Goal: Task Accomplishment & Management: Complete application form

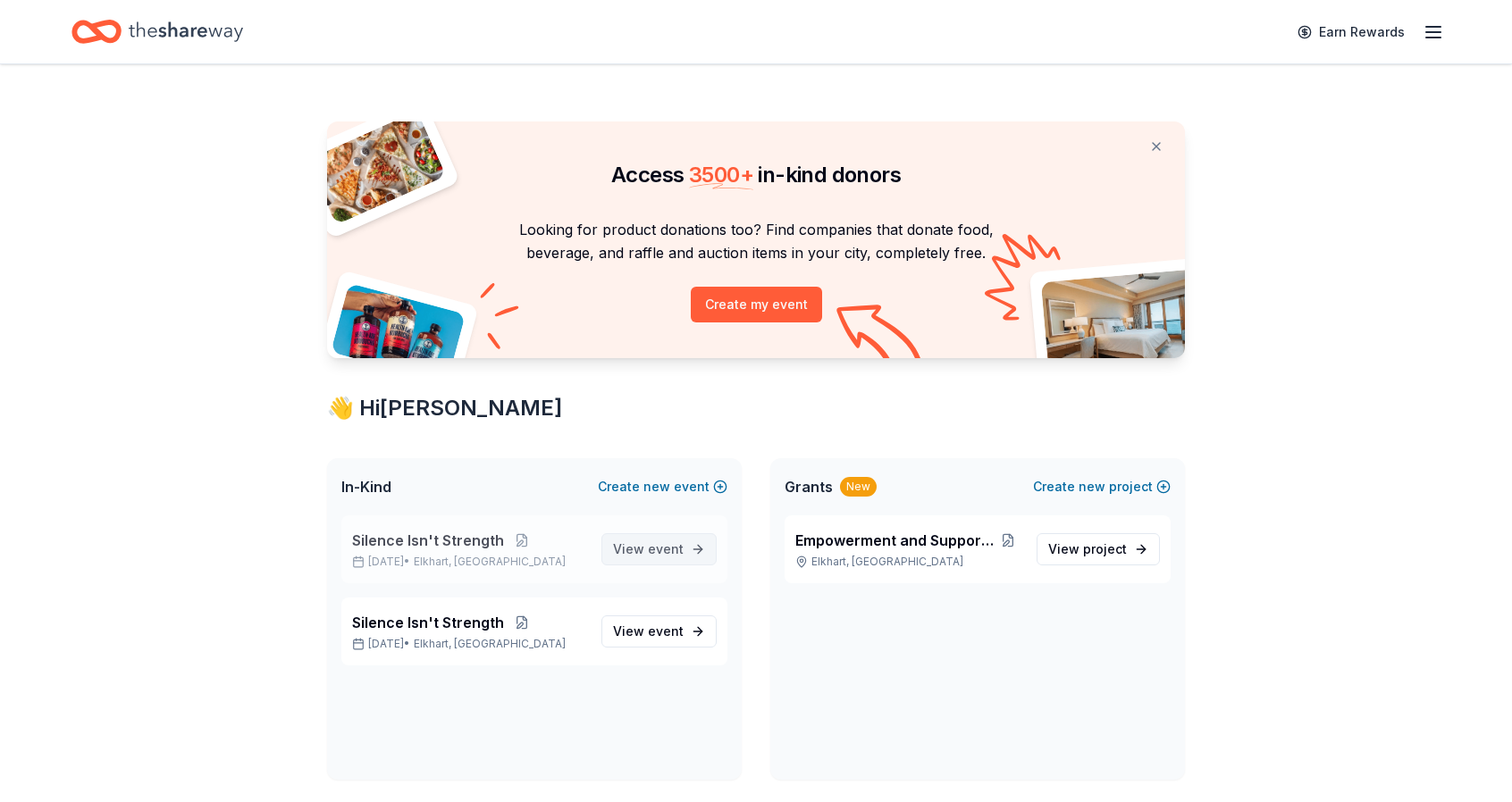
click at [643, 552] on span "View event" at bounding box center [647, 550] width 70 height 22
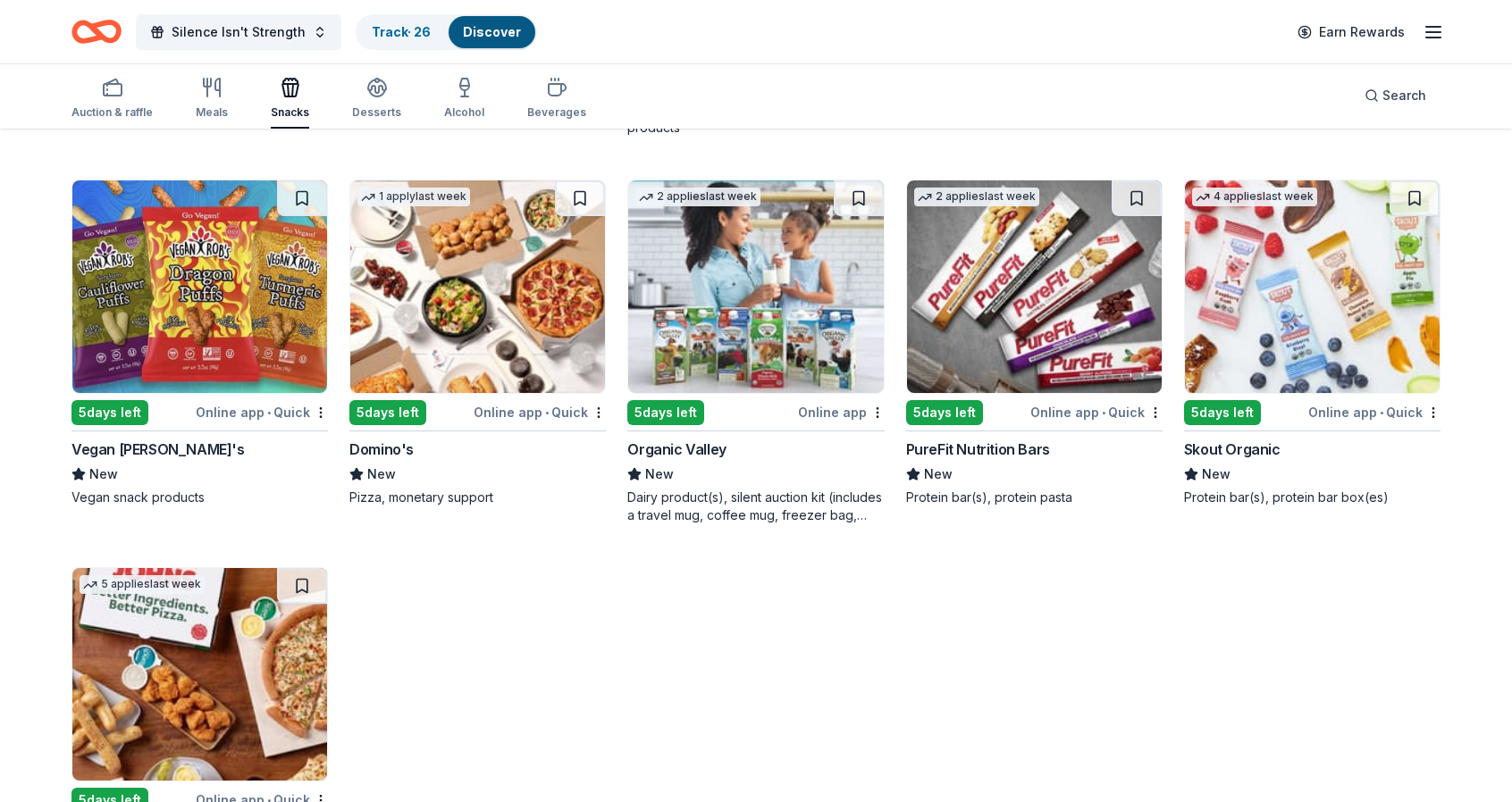
scroll to position [3322, 0]
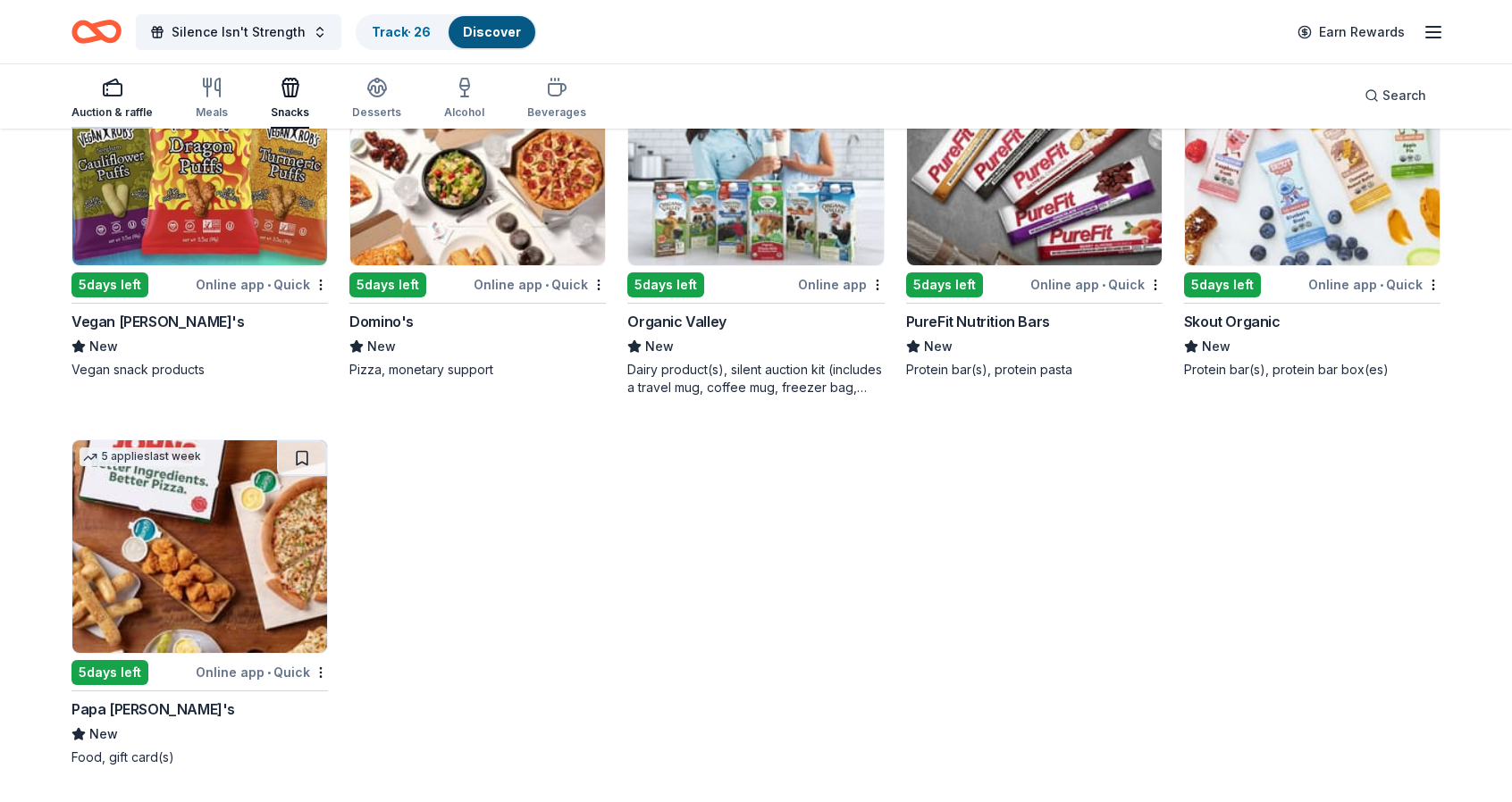
click at [107, 92] on icon "button" at bounding box center [113, 88] width 22 height 22
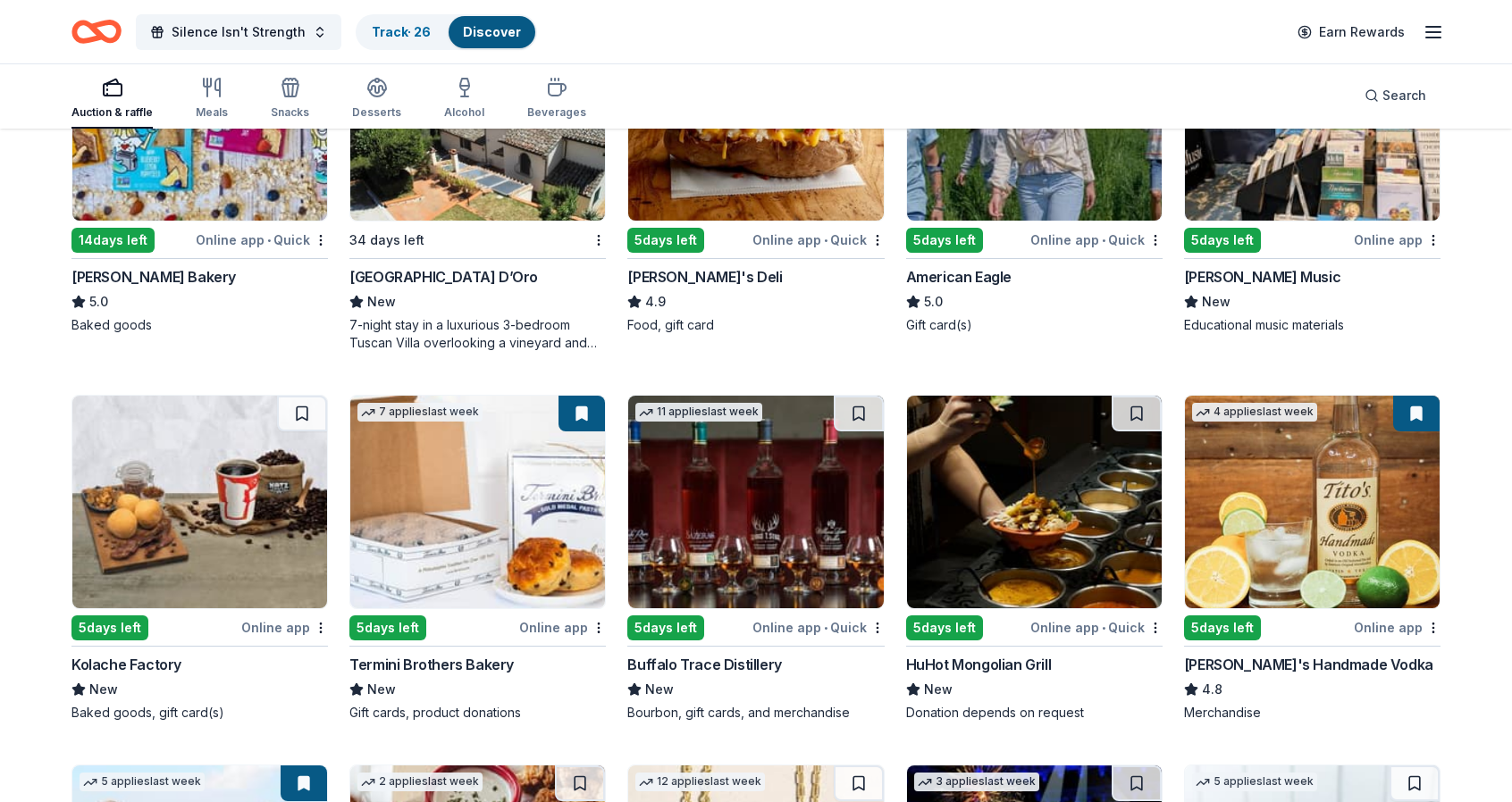
scroll to position [1840, 0]
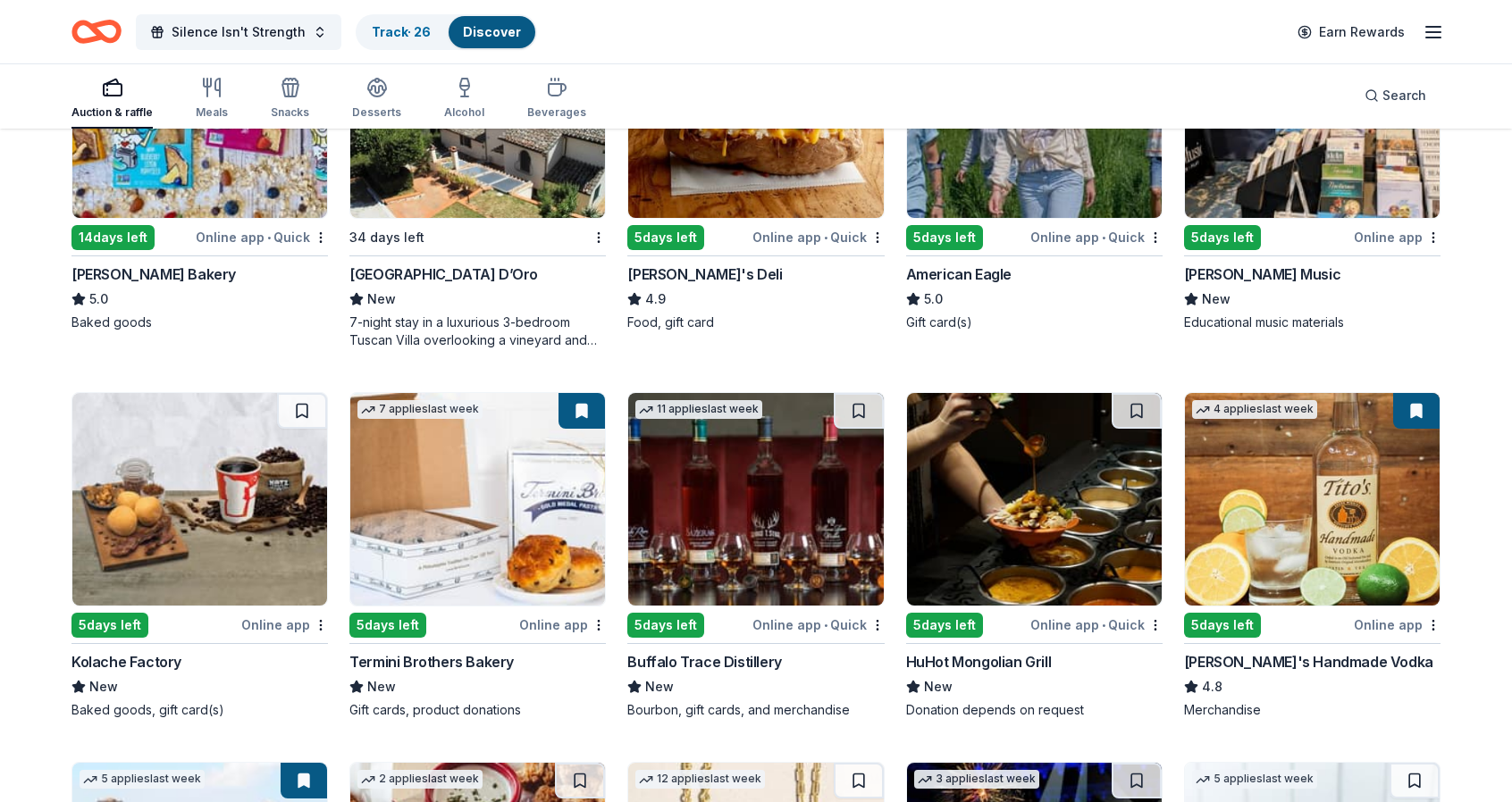
click at [701, 525] on img at bounding box center [756, 500] width 255 height 213
click at [379, 43] on div "Track · 26" at bounding box center [402, 32] width 87 height 32
click at [404, 35] on div "Track · 26" at bounding box center [402, 32] width 87 height 32
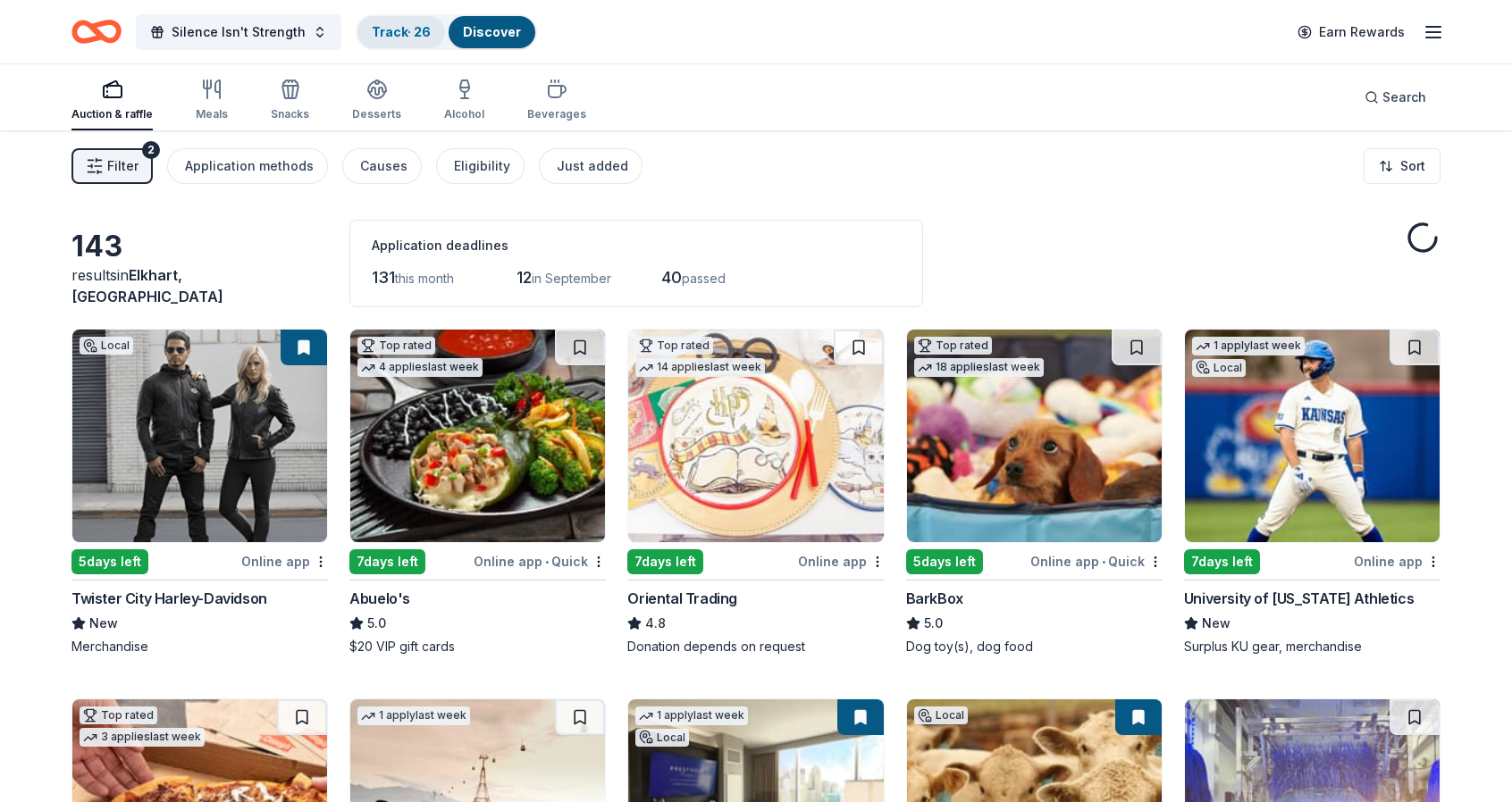
click at [404, 35] on link "Track · 26" at bounding box center [401, 31] width 58 height 15
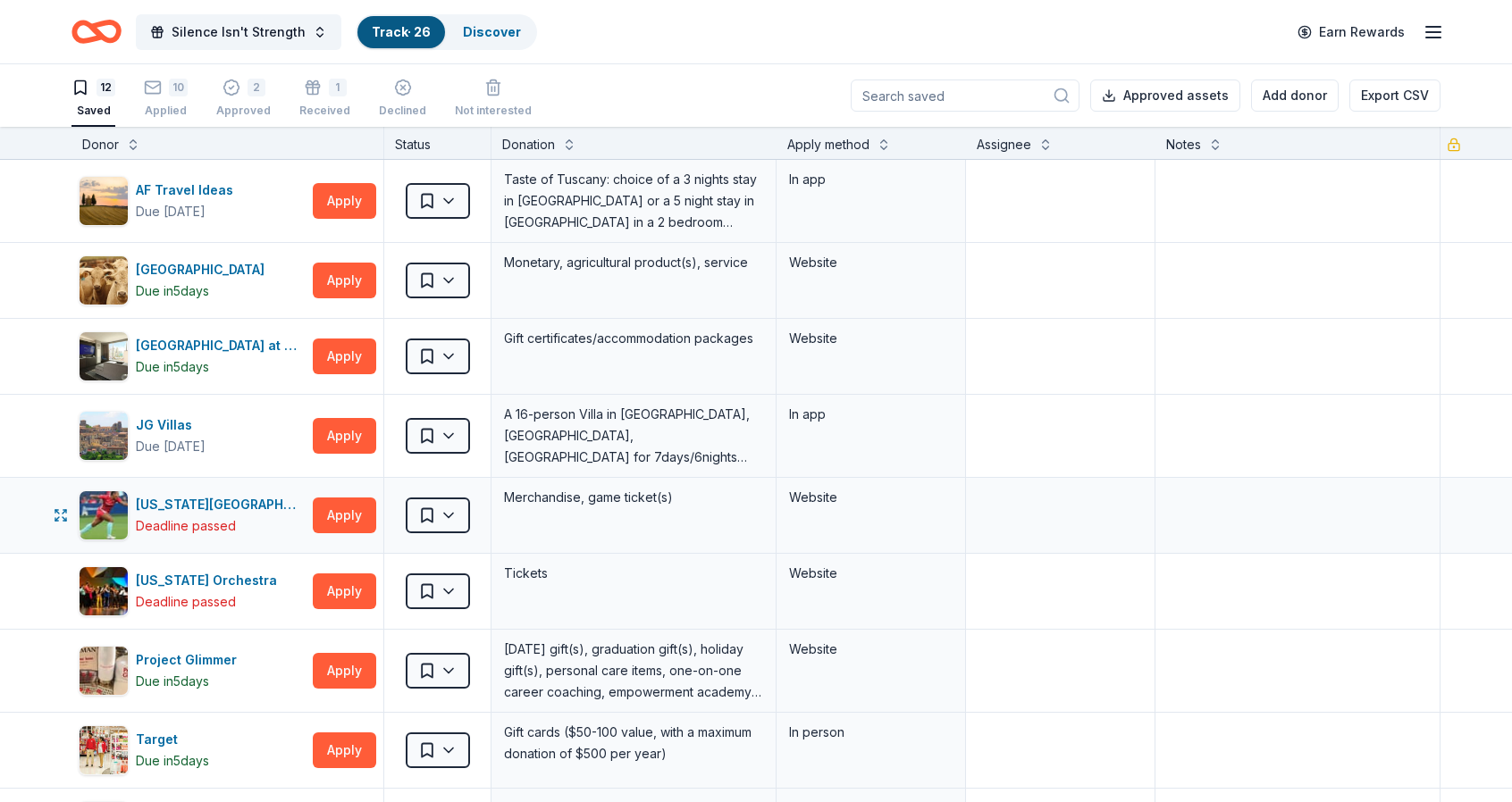
click at [39, 513] on div "[US_STATE][GEOGRAPHIC_DATA] Current Deadline passed Apply Saved Merchandise, ga…" at bounding box center [756, 516] width 1512 height 75
click at [240, 85] on div "2" at bounding box center [243, 87] width 55 height 18
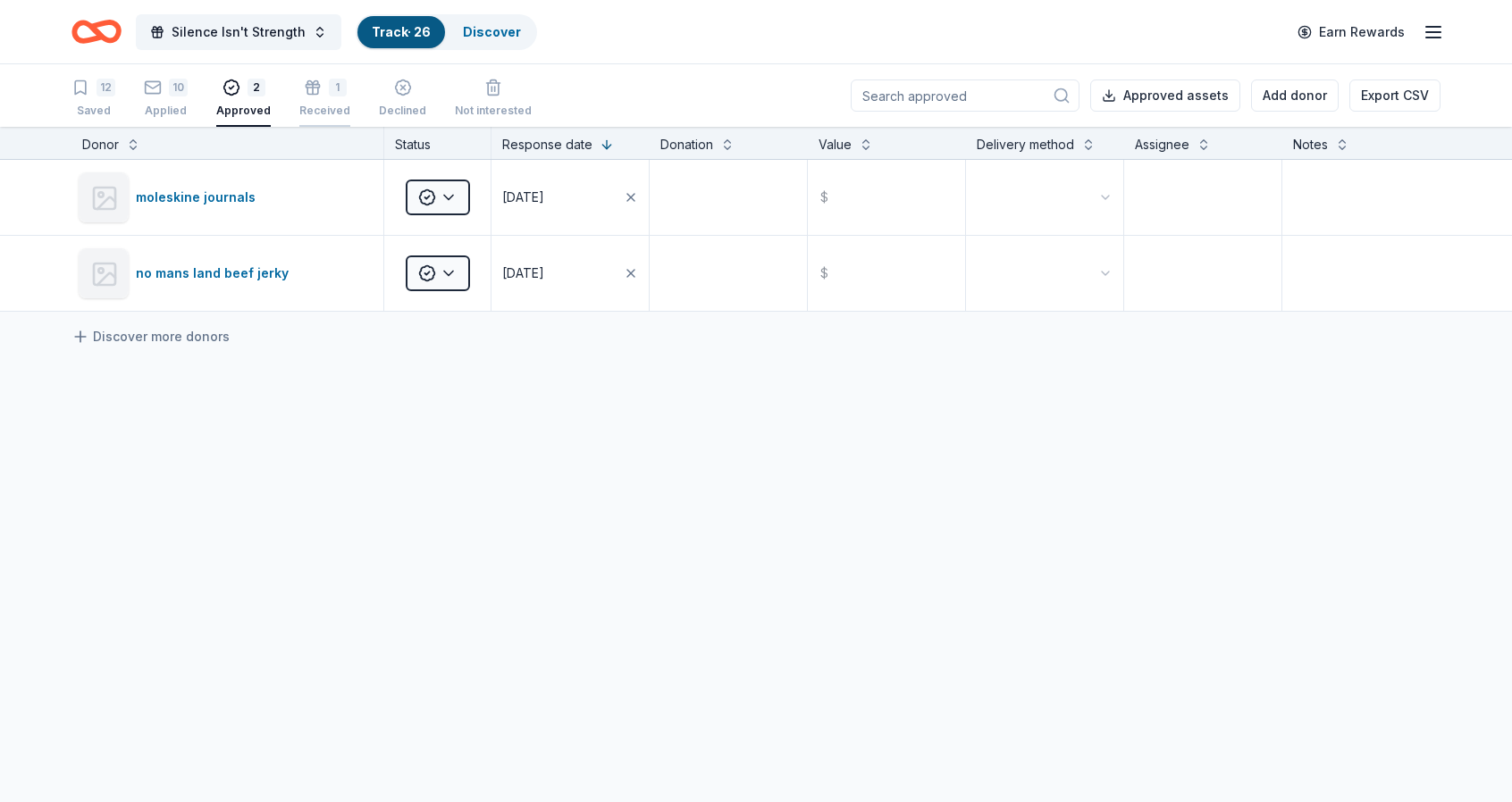
click at [315, 96] on div "1 Received" at bounding box center [324, 98] width 51 height 40
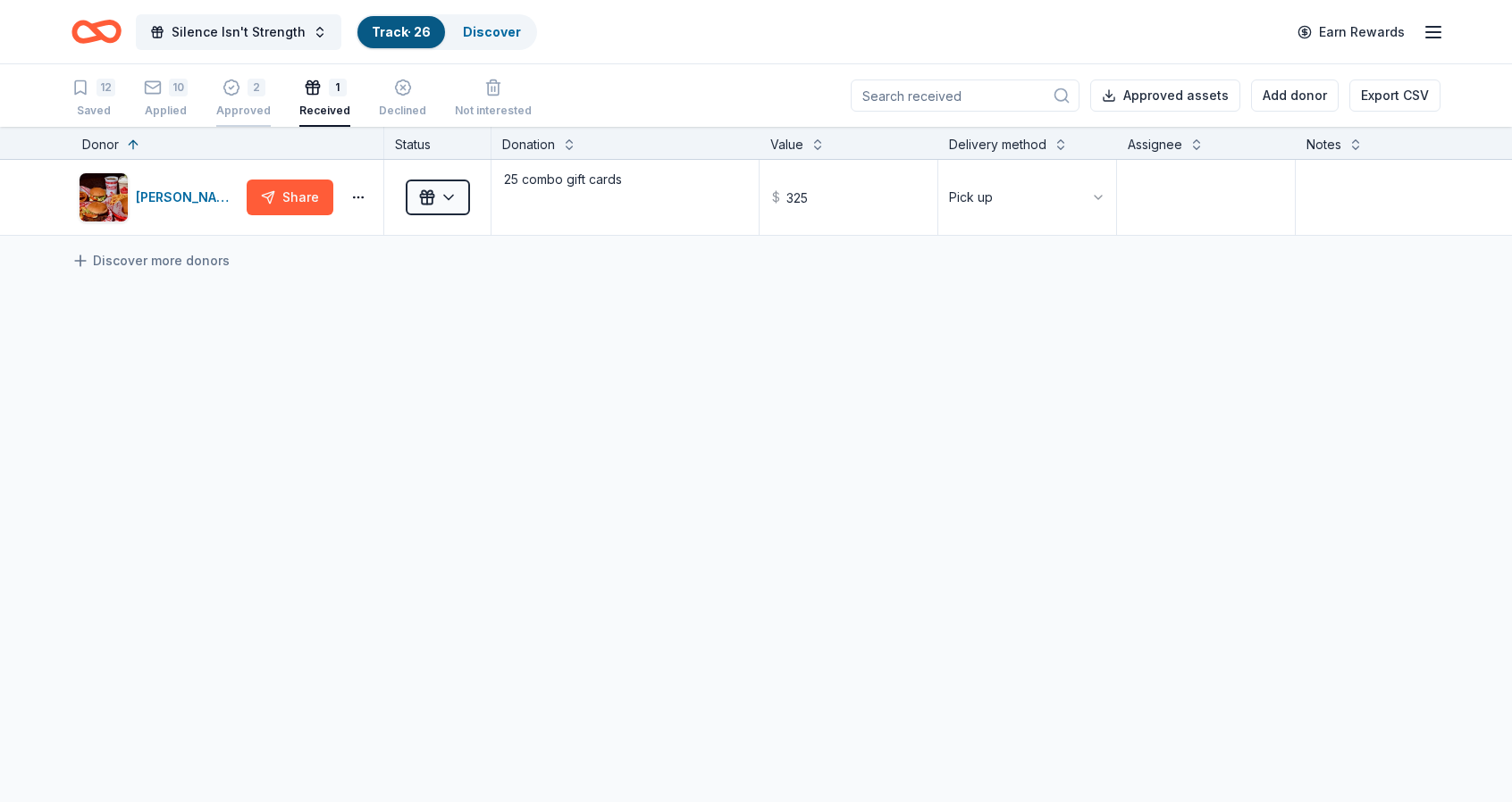
click at [234, 100] on div "2 Approved" at bounding box center [243, 98] width 55 height 40
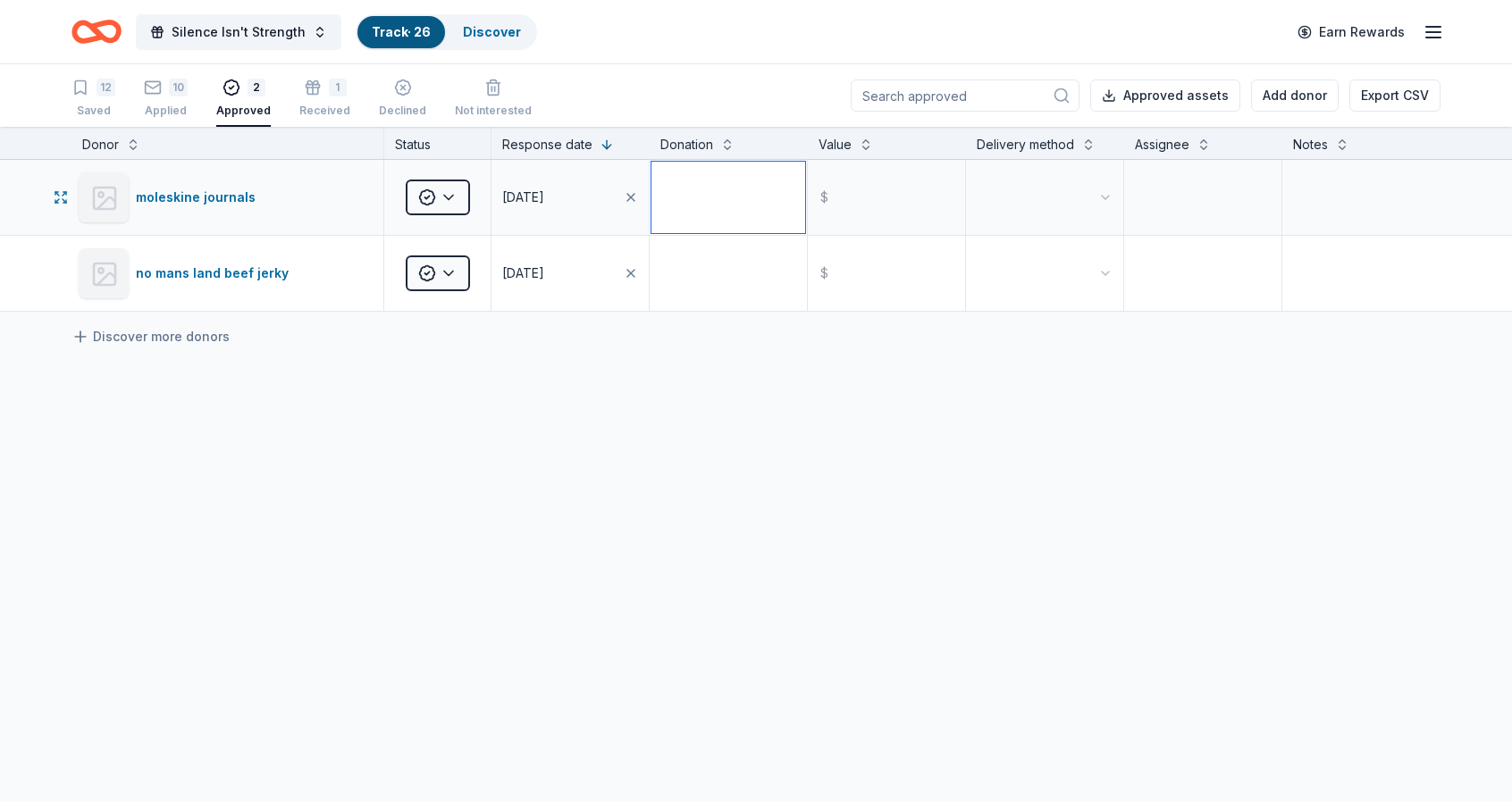
click at [724, 194] on textarea at bounding box center [728, 197] width 154 height 71
click at [152, 99] on div "10 Applied" at bounding box center [166, 98] width 44 height 40
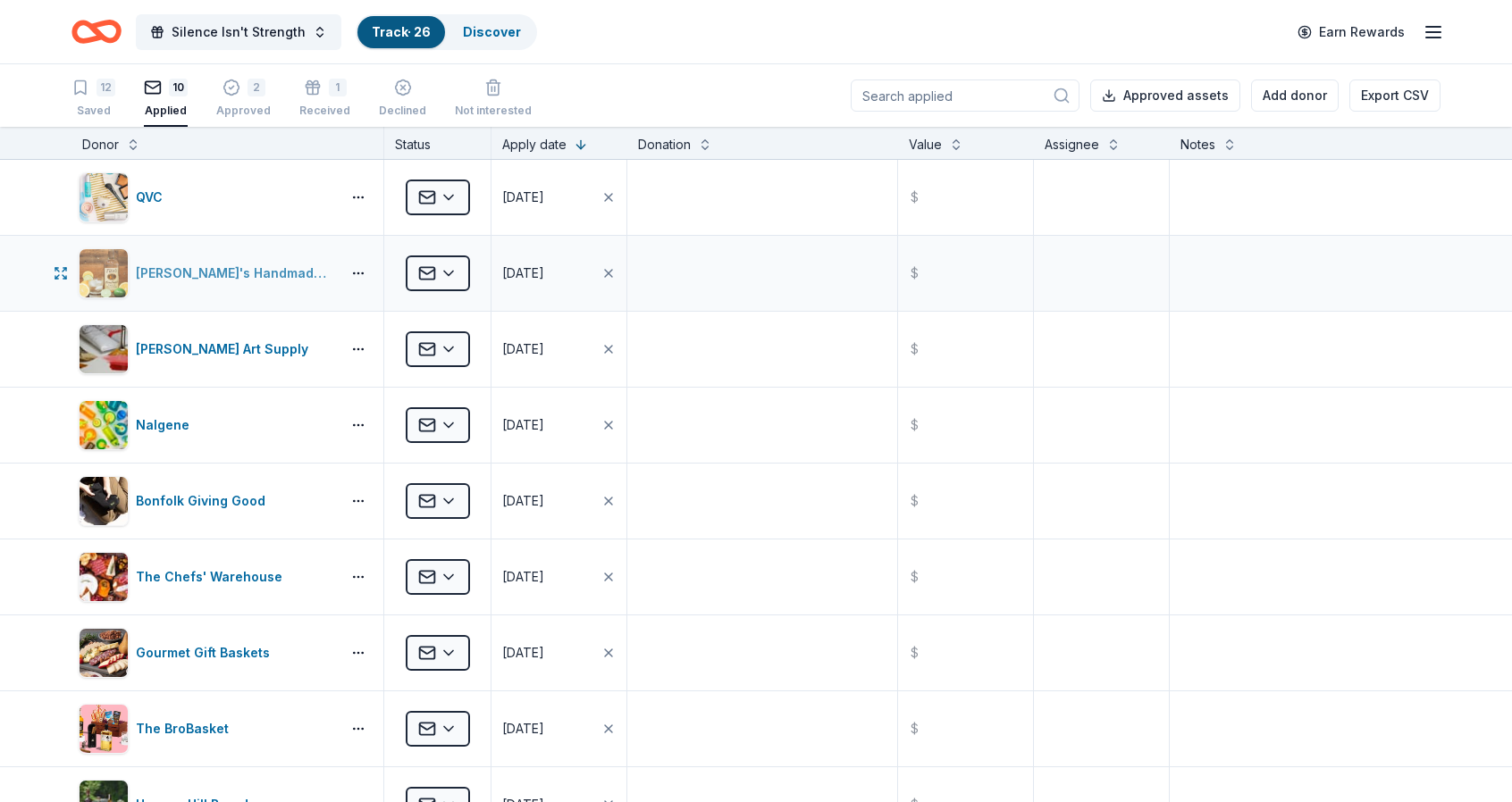
click at [168, 278] on div "[PERSON_NAME]'s Handmade Vodka" at bounding box center [234, 274] width 197 height 22
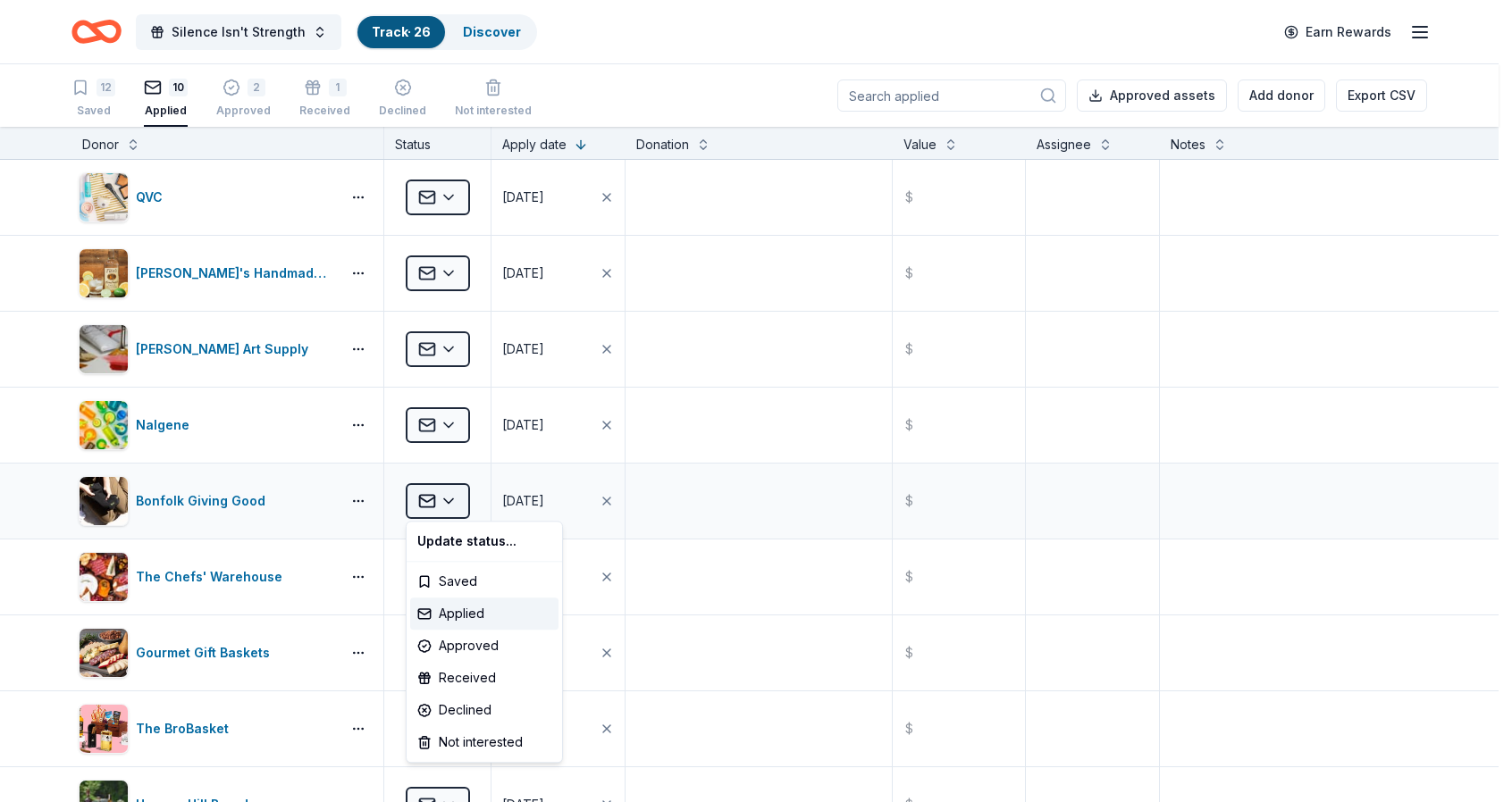
click at [445, 510] on html "Silence Isn't Strength Track · 26 Discover Earn Rewards 12 Saved 10 Applied 2 A…" at bounding box center [756, 401] width 1512 height 802
click at [12, 562] on html "Silence Isn't Strength Track · 26 Discover Earn Rewards 12 Saved 10 Applied 2 A…" at bounding box center [762, 401] width 1526 height 802
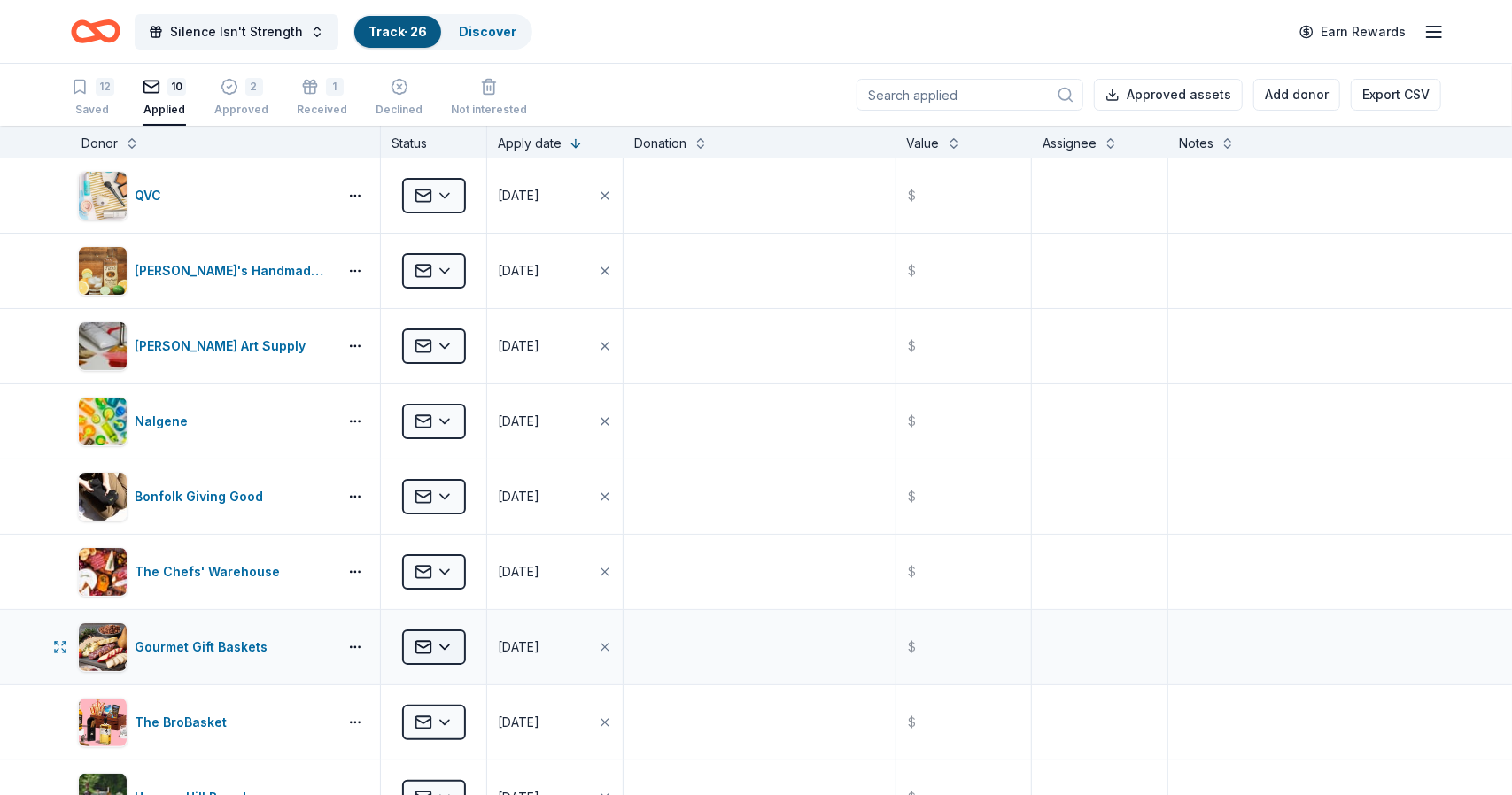
click at [418, 646] on html "Silence Isn't Strength Track · 26 Discover Earn Rewards 12 Saved 10 Applied 2 A…" at bounding box center [756, 397] width 1512 height 795
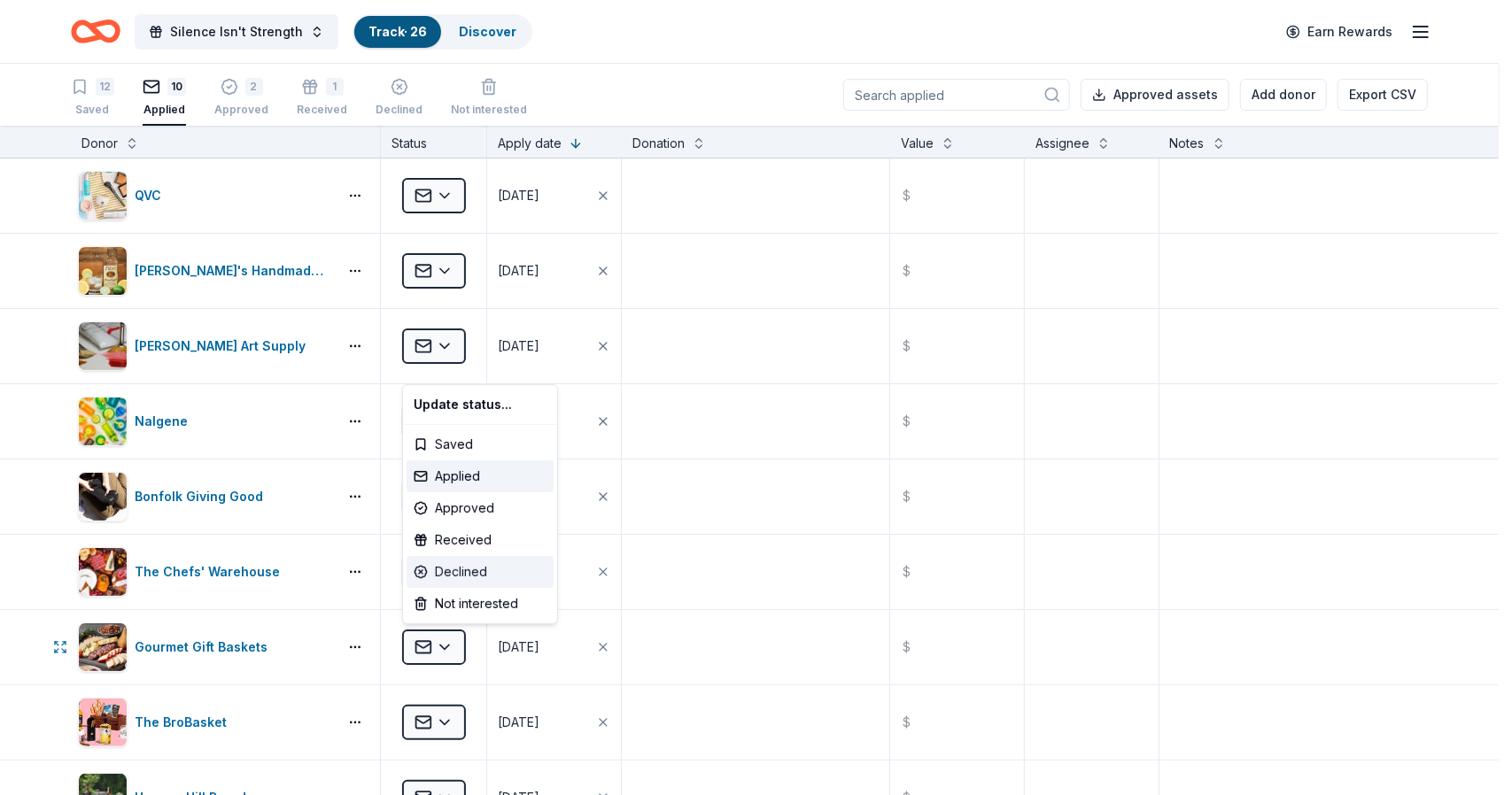
click at [438, 559] on div "Declined" at bounding box center [480, 572] width 147 height 31
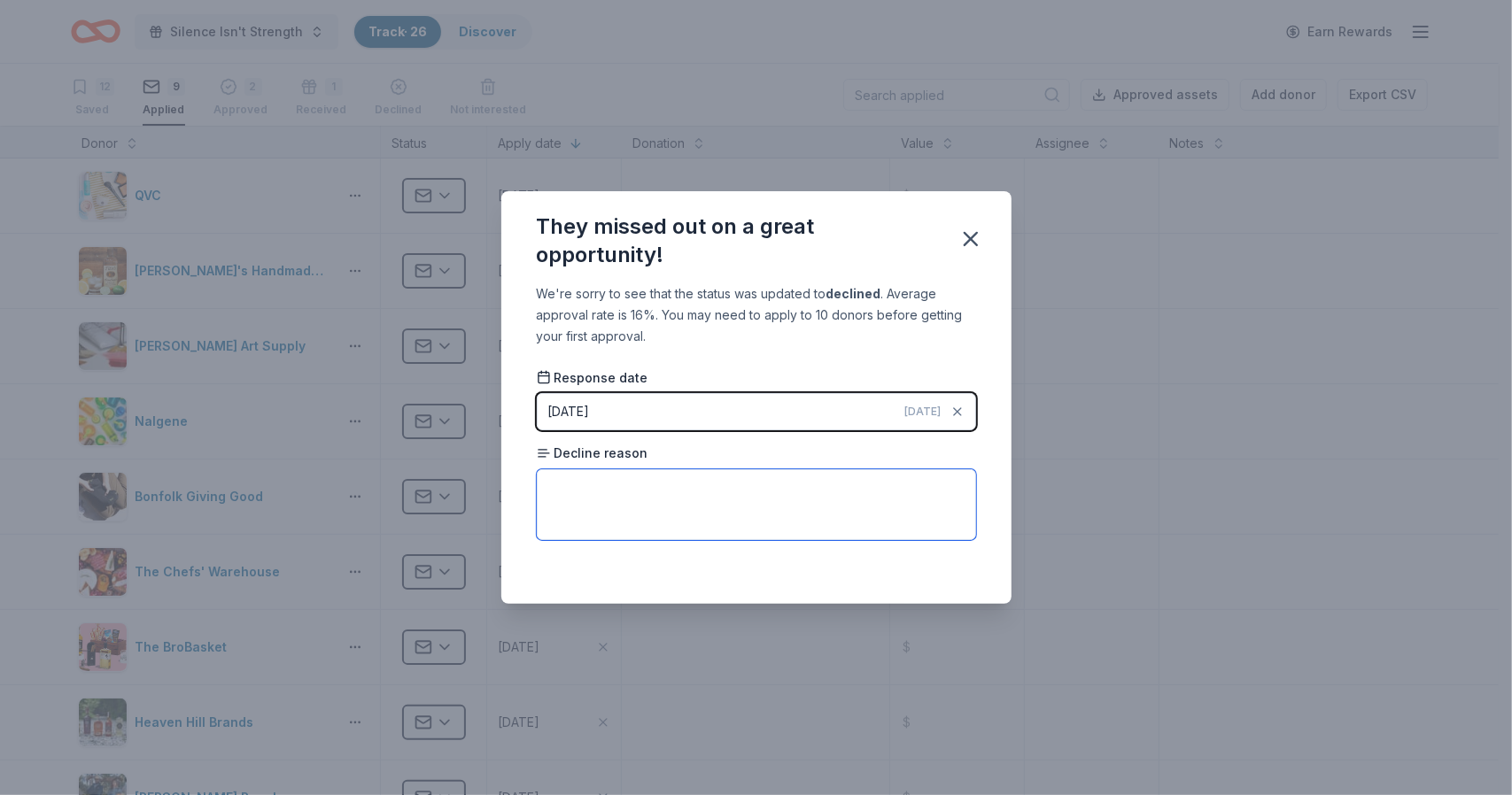
click at [797, 506] on textarea at bounding box center [756, 505] width 439 height 71
type textarea "unable at this time"
click at [958, 246] on icon "button" at bounding box center [970, 239] width 25 height 25
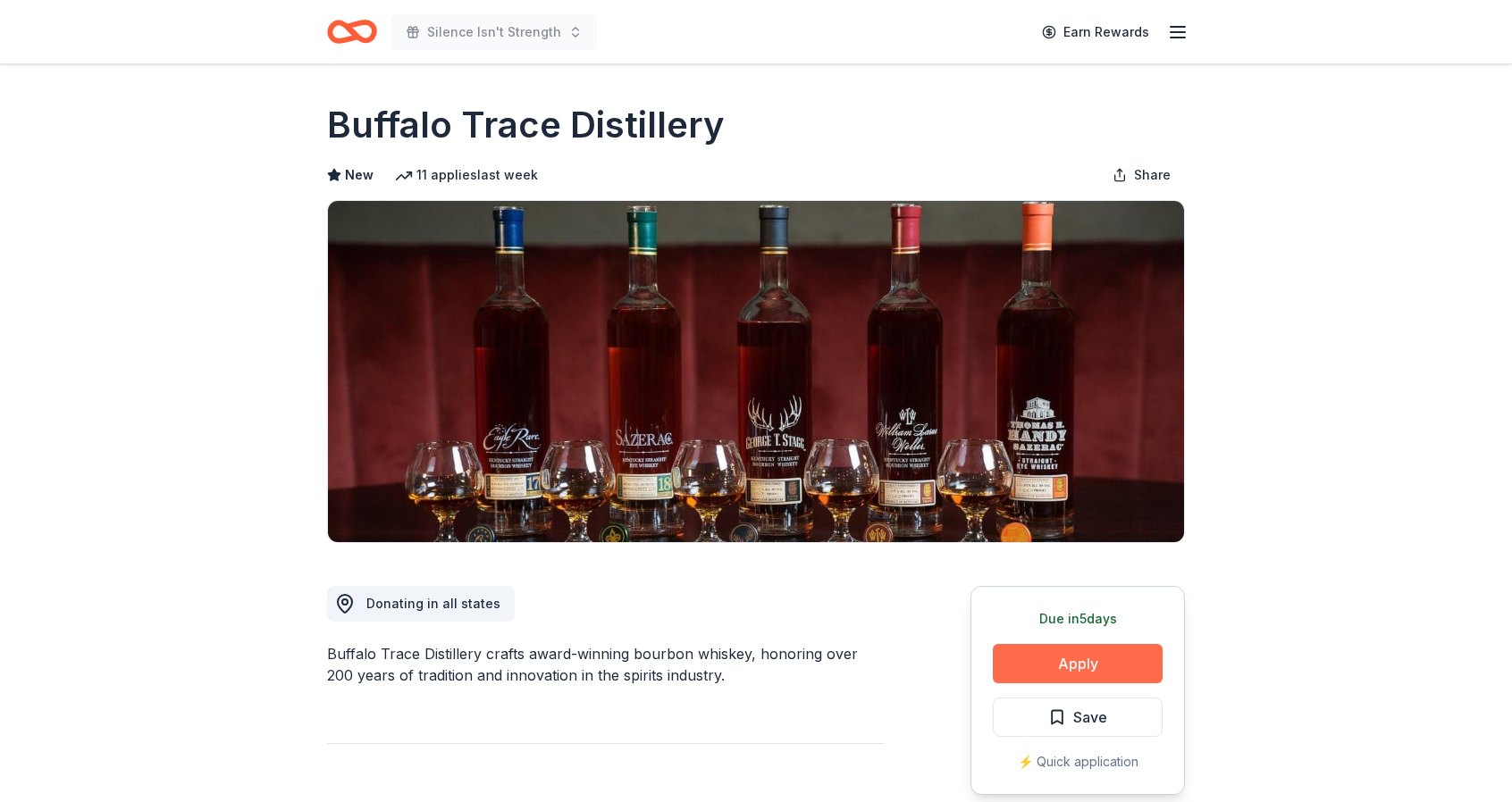
click at [1004, 654] on button "Apply" at bounding box center [1077, 664] width 170 height 40
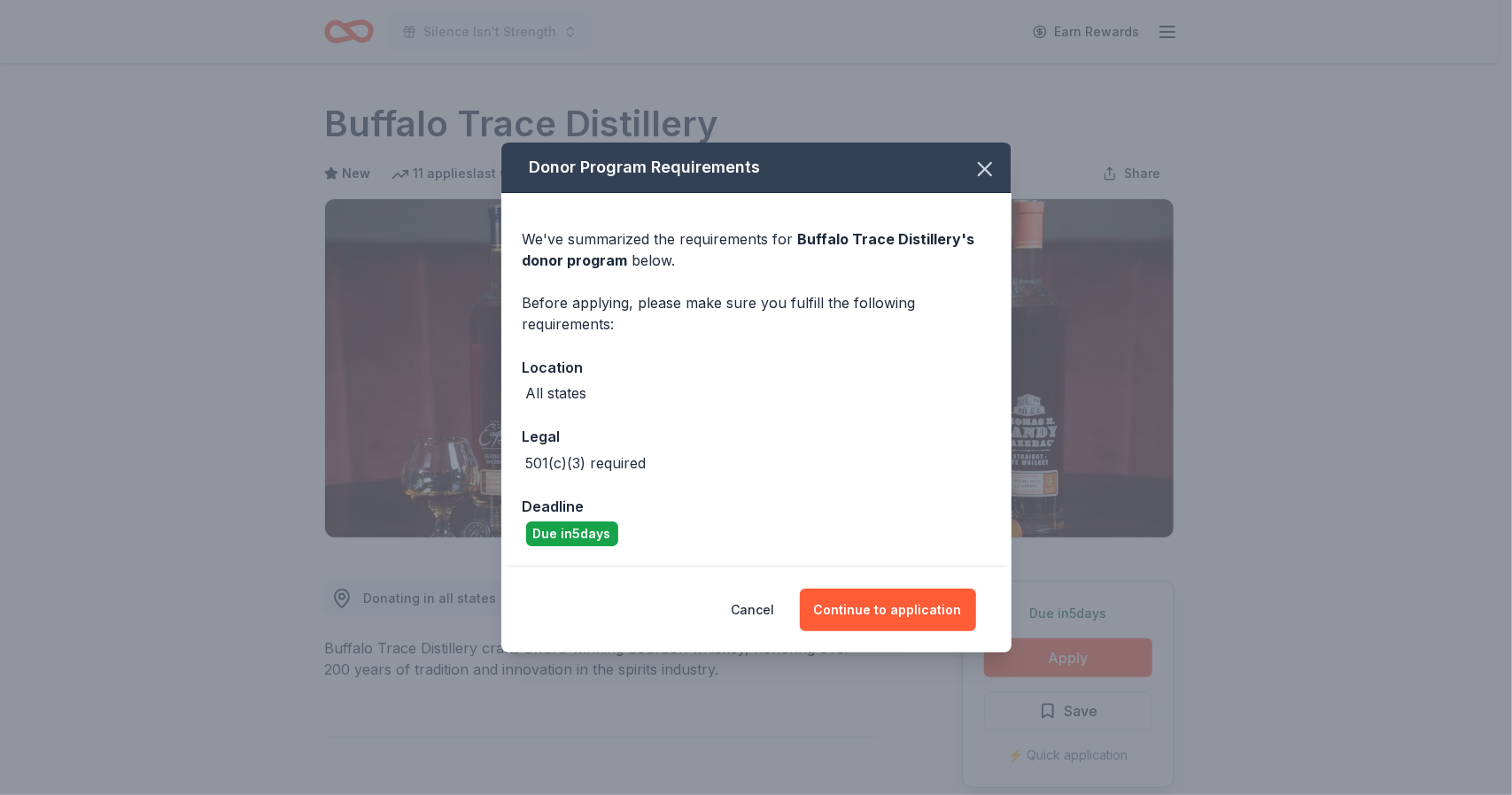
click at [843, 231] on span "Buffalo Trace Distillery 's donor program" at bounding box center [749, 250] width 453 height 39
click at [921, 242] on span "Buffalo Trace Distillery 's donor program" at bounding box center [749, 250] width 453 height 39
click at [914, 270] on div "We've summarized the requirements for Buffalo Trace Distillery 's donor program…" at bounding box center [756, 250] width 468 height 42
click at [891, 610] on button "Continue to application" at bounding box center [887, 609] width 176 height 42
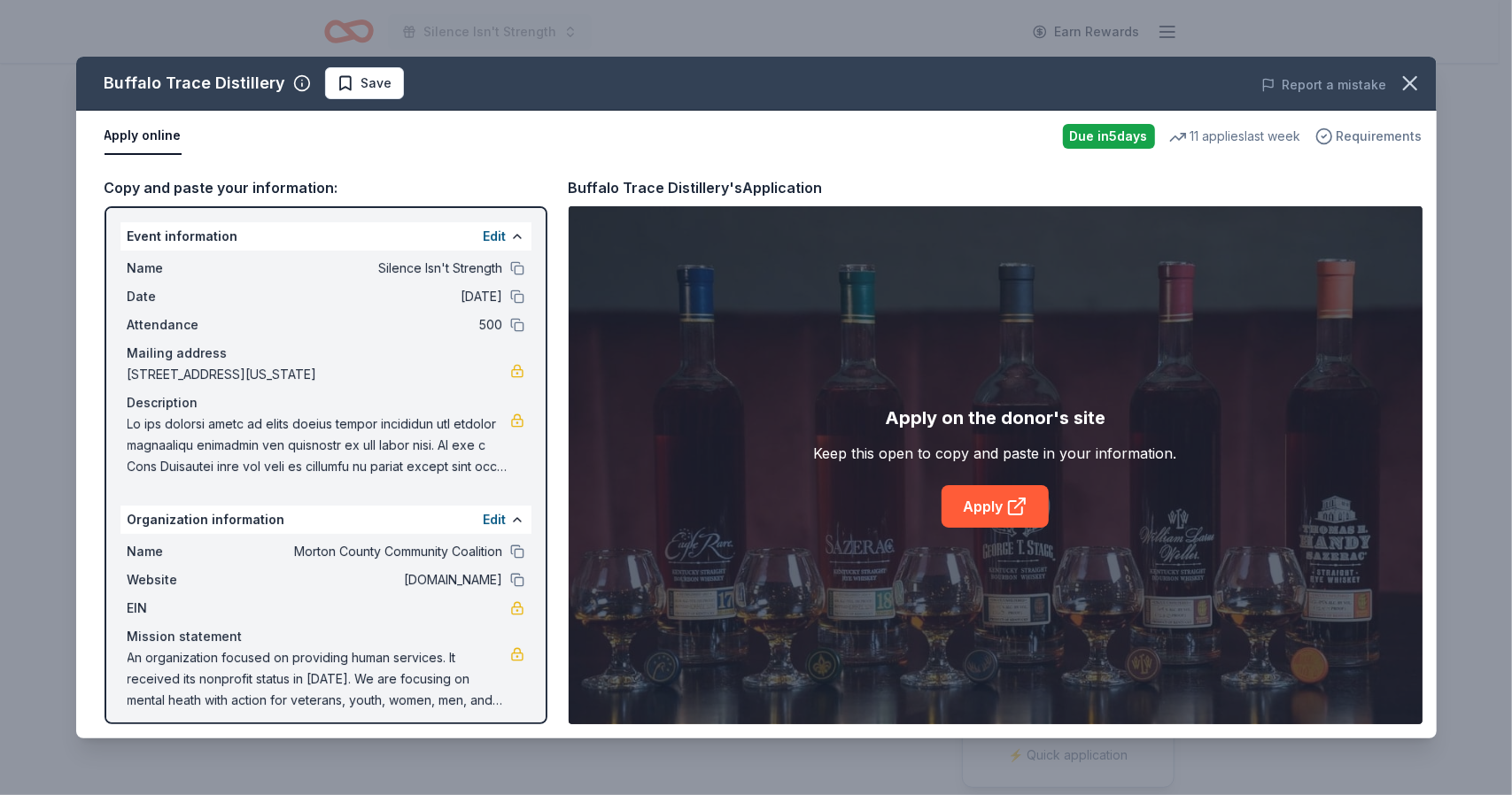
click at [1375, 133] on span "Requirements" at bounding box center [1378, 137] width 85 height 22
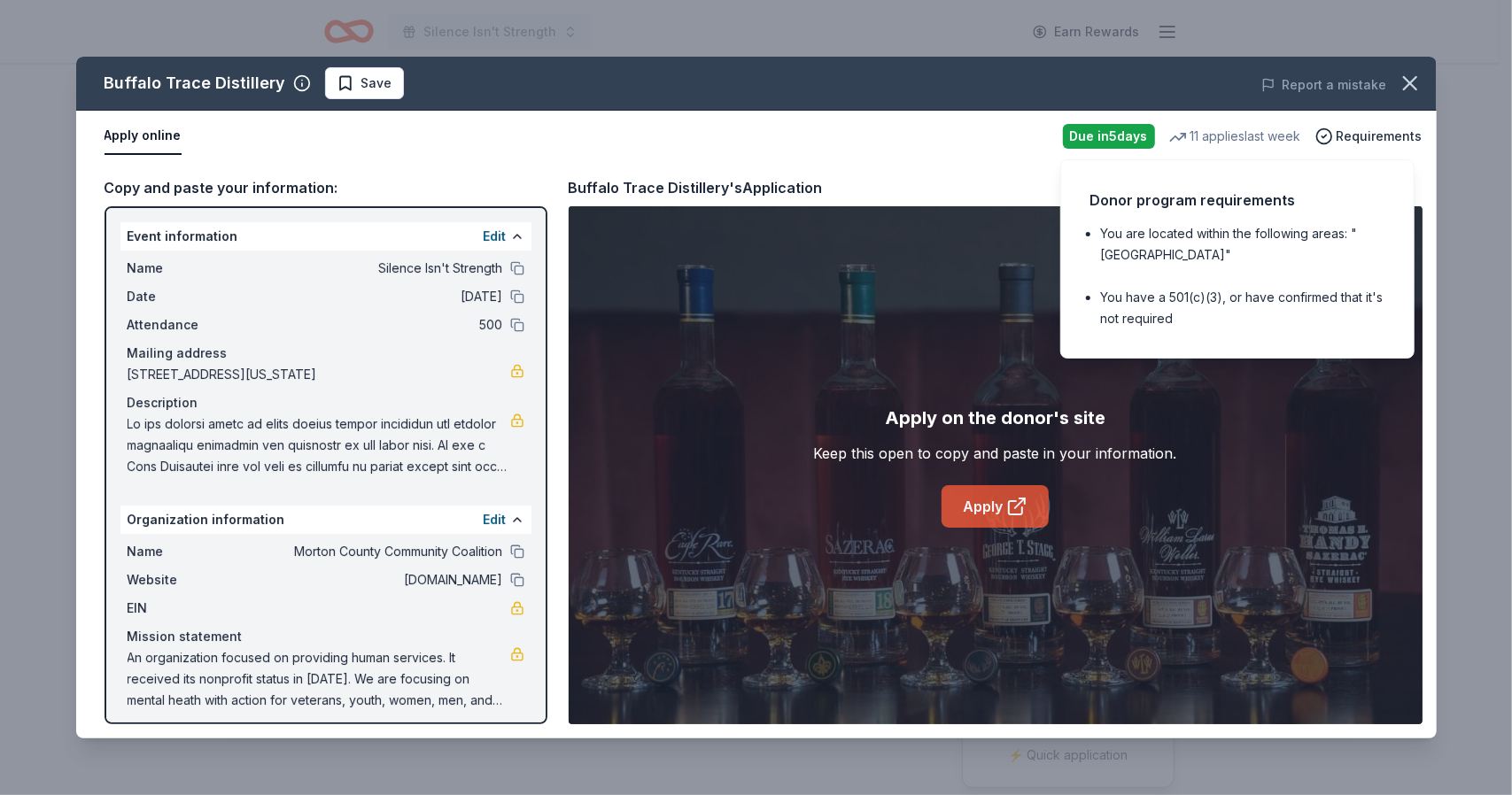
click at [992, 494] on link "Apply" at bounding box center [994, 506] width 107 height 42
